Goal: Information Seeking & Learning: Learn about a topic

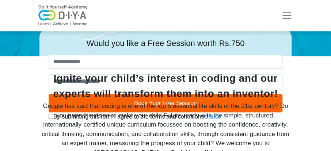
click at [277, 19] on button "Toggle navigation" at bounding box center [287, 15] width 20 height 15
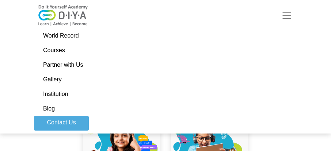
scroll to position [256, 0]
